Goal: Task Accomplishment & Management: Use online tool/utility

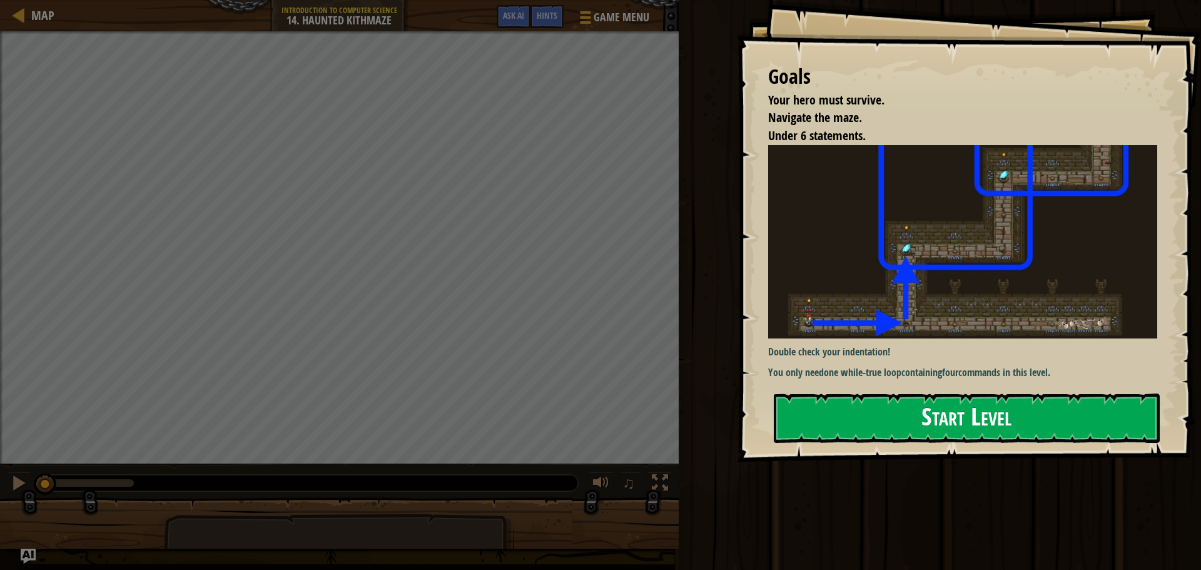
click at [948, 442] on button "Start Level" at bounding box center [967, 418] width 386 height 49
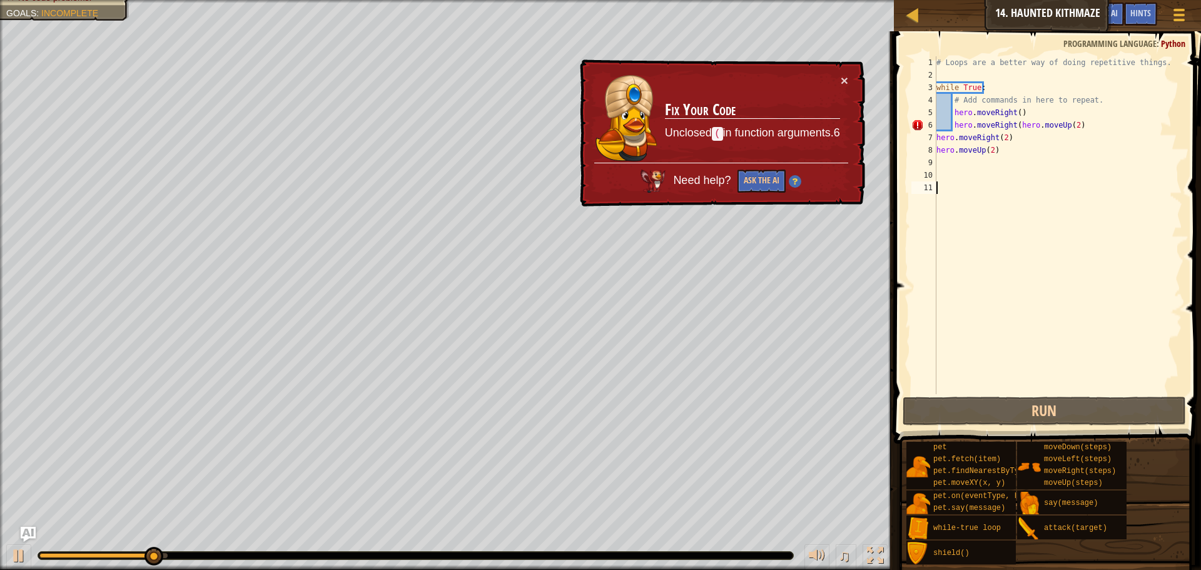
click at [949, 165] on div "# Loops are a better way of doing repetitive things. while True : # Add command…" at bounding box center [1058, 237] width 248 height 363
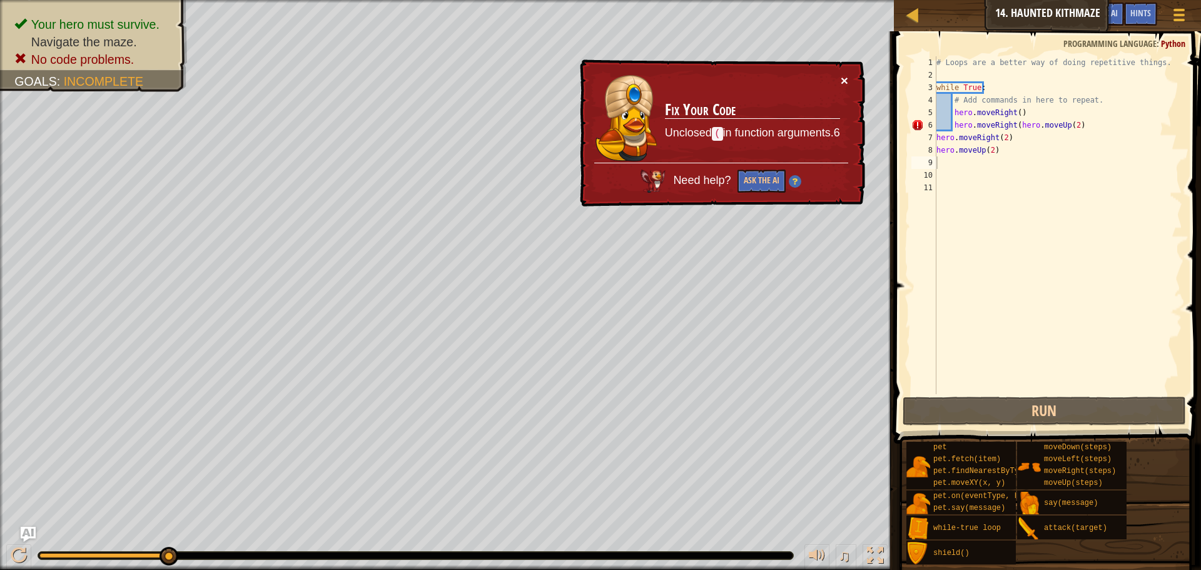
click at [845, 76] on button "×" at bounding box center [845, 80] width 8 height 13
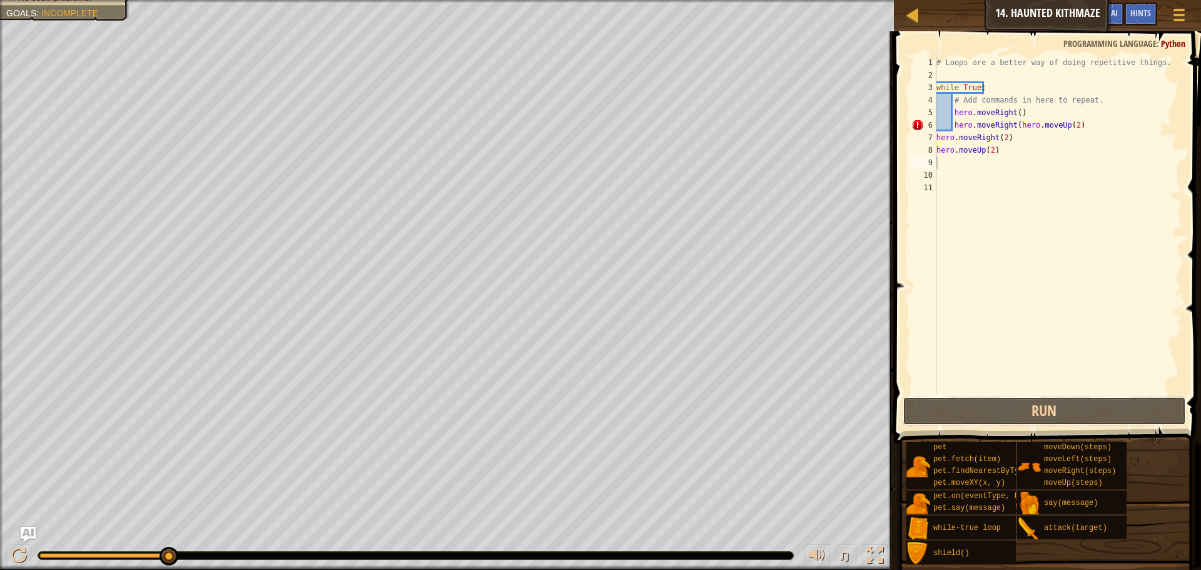
drag, startPoint x: 960, startPoint y: 405, endPoint x: 934, endPoint y: 385, distance: 33.2
click at [957, 407] on button "Run" at bounding box center [1044, 411] width 283 height 29
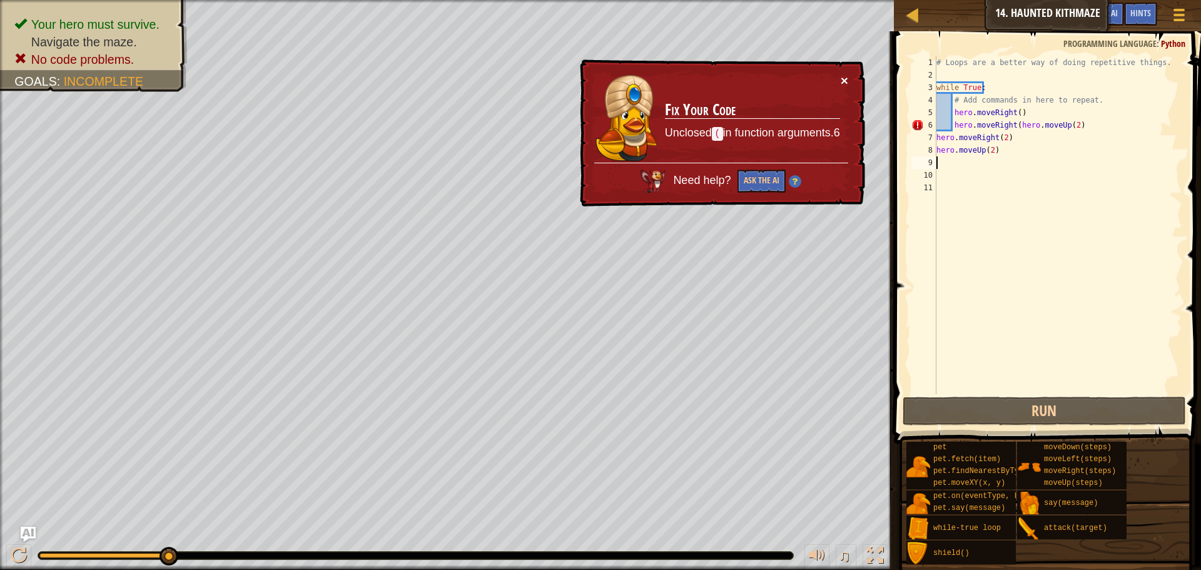
click at [842, 85] on button "×" at bounding box center [845, 80] width 8 height 13
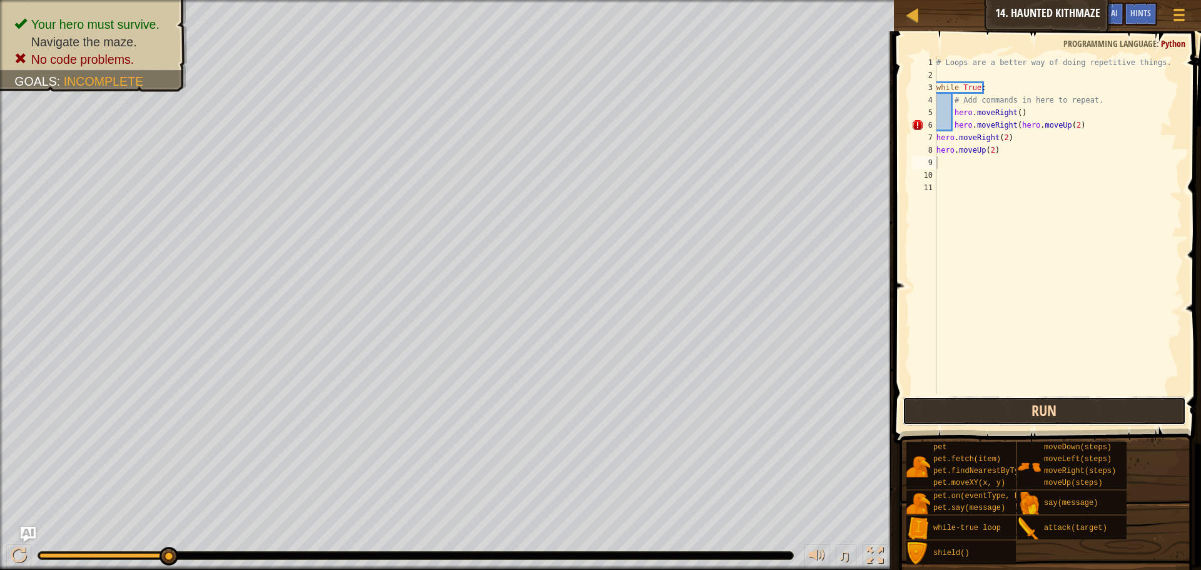
click at [1026, 405] on button "Run" at bounding box center [1044, 411] width 283 height 29
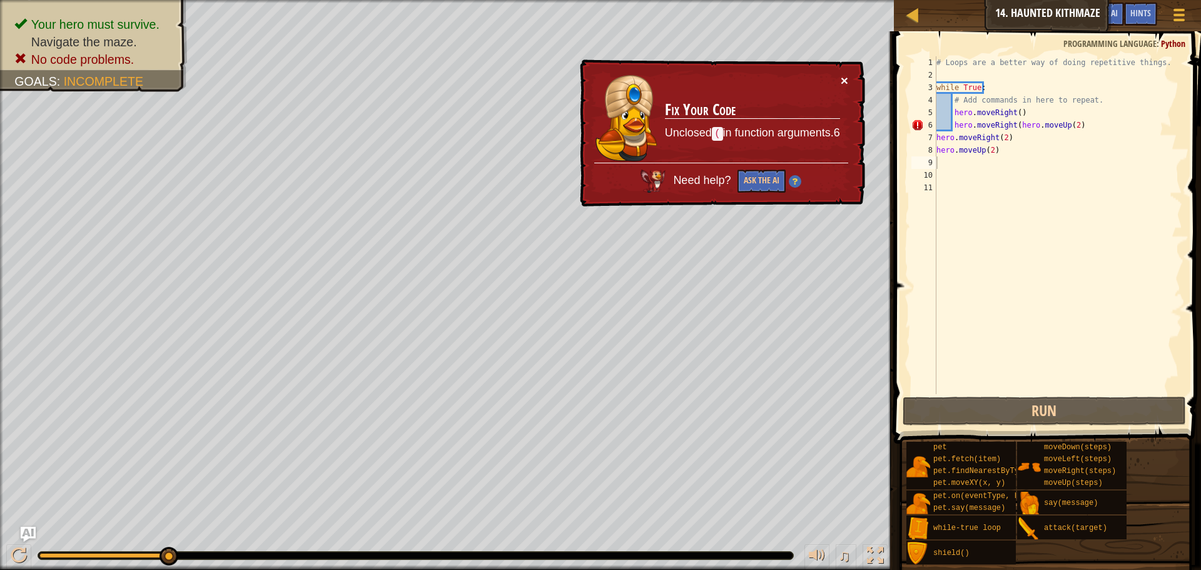
click at [843, 78] on button "×" at bounding box center [845, 80] width 8 height 13
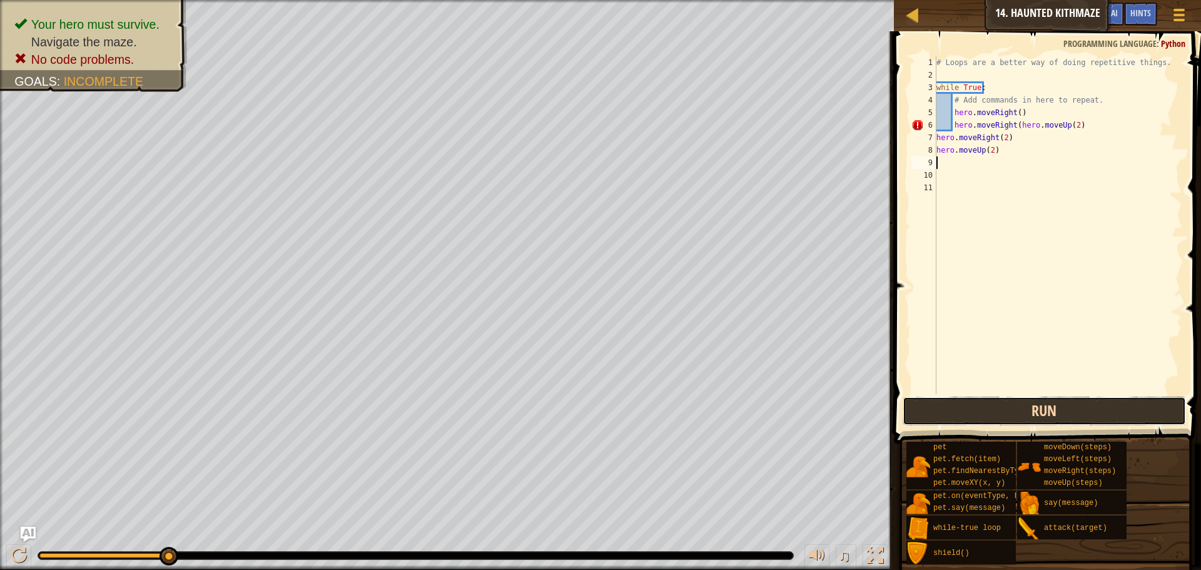
click at [1057, 420] on button "Run" at bounding box center [1044, 411] width 283 height 29
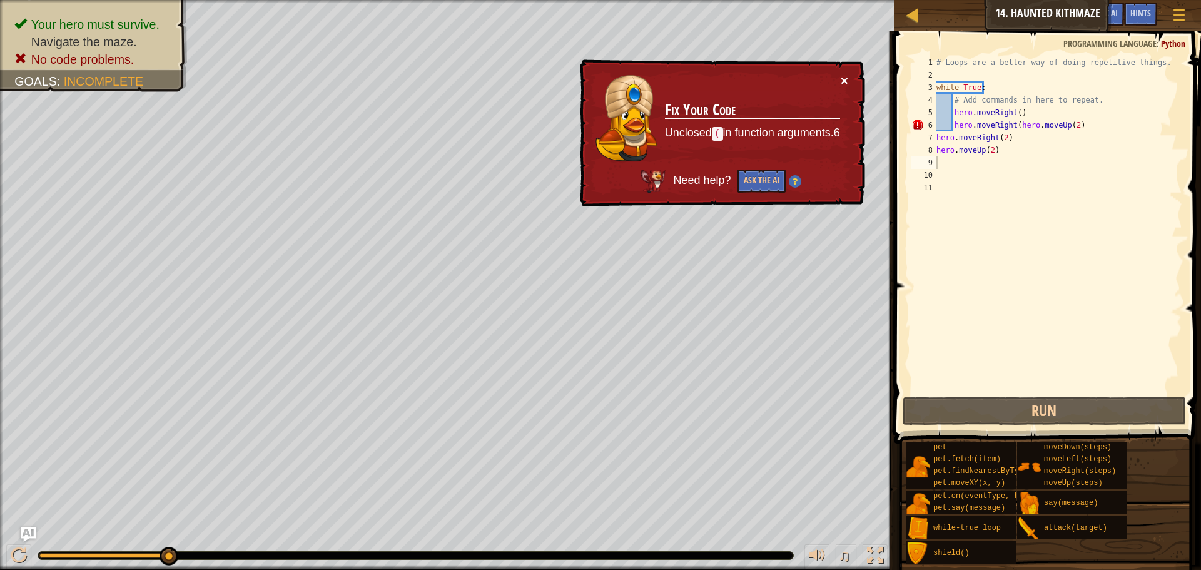
click at [841, 83] on button "×" at bounding box center [845, 80] width 8 height 13
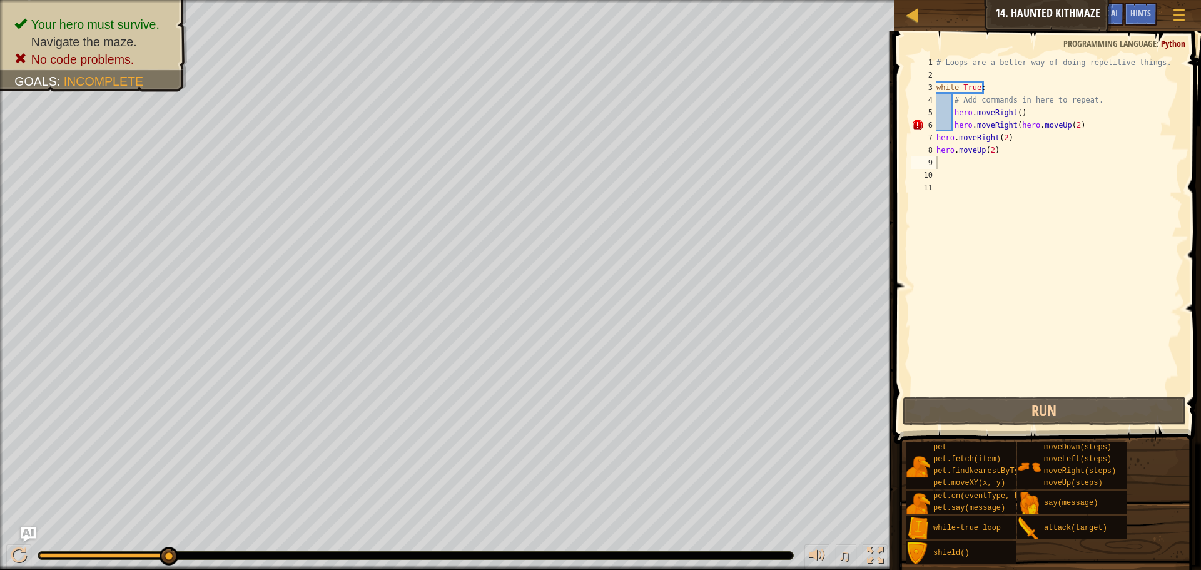
click at [415, 536] on div "♫" at bounding box center [447, 553] width 894 height 38
click at [843, 553] on span "♫" at bounding box center [844, 555] width 13 height 19
click at [833, 559] on div "♫" at bounding box center [843, 557] width 90 height 26
click at [812, 547] on div at bounding box center [817, 555] width 16 height 16
click at [840, 558] on span "♫" at bounding box center [844, 555] width 13 height 19
